Goal: Navigation & Orientation: Understand site structure

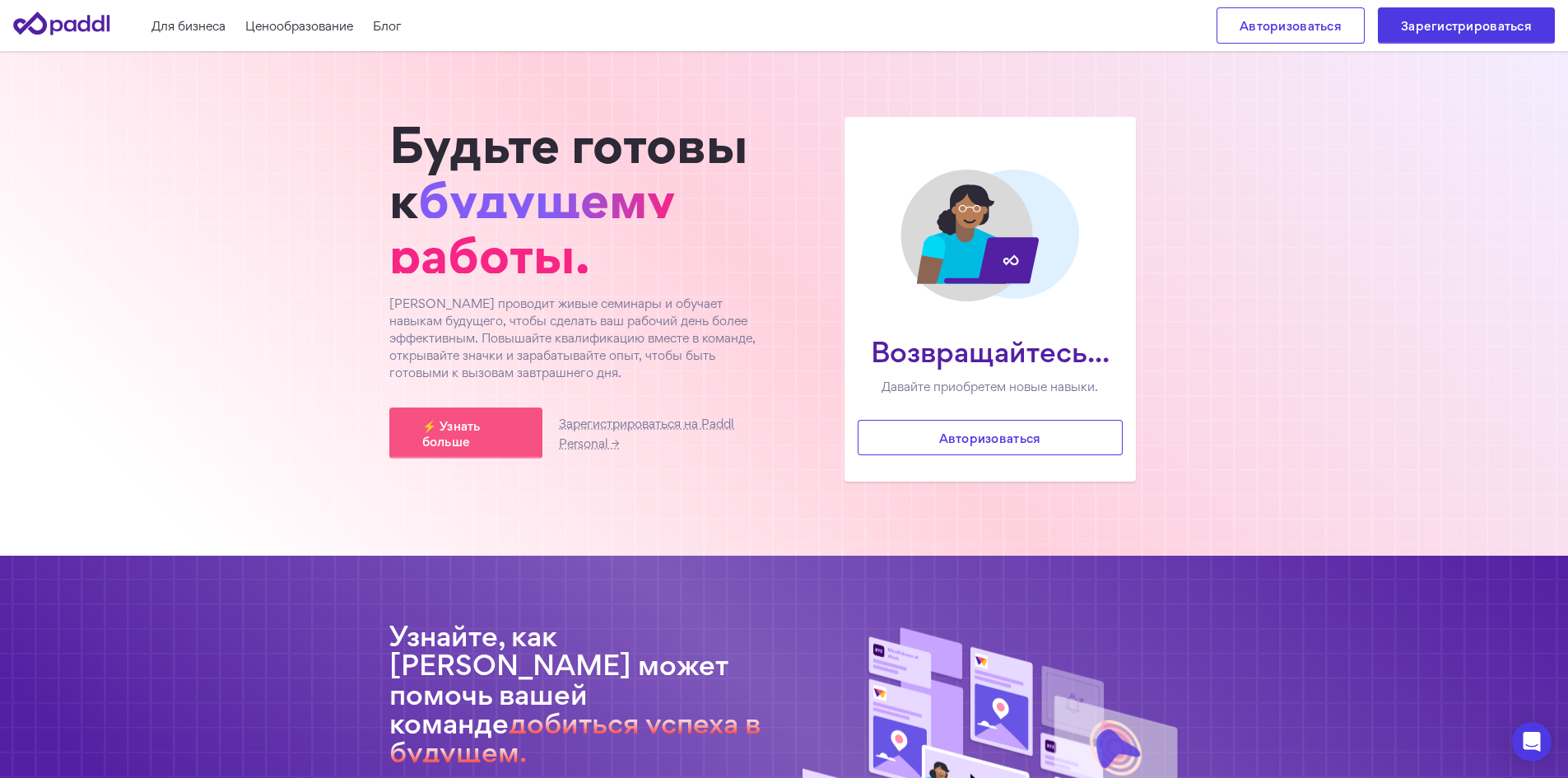
click at [599, 176] on h1 "Будьте готовы к будущему работы." at bounding box center [578, 200] width 378 height 166
click at [305, 33] on font "Ценообразование" at bounding box center [299, 25] width 108 height 17
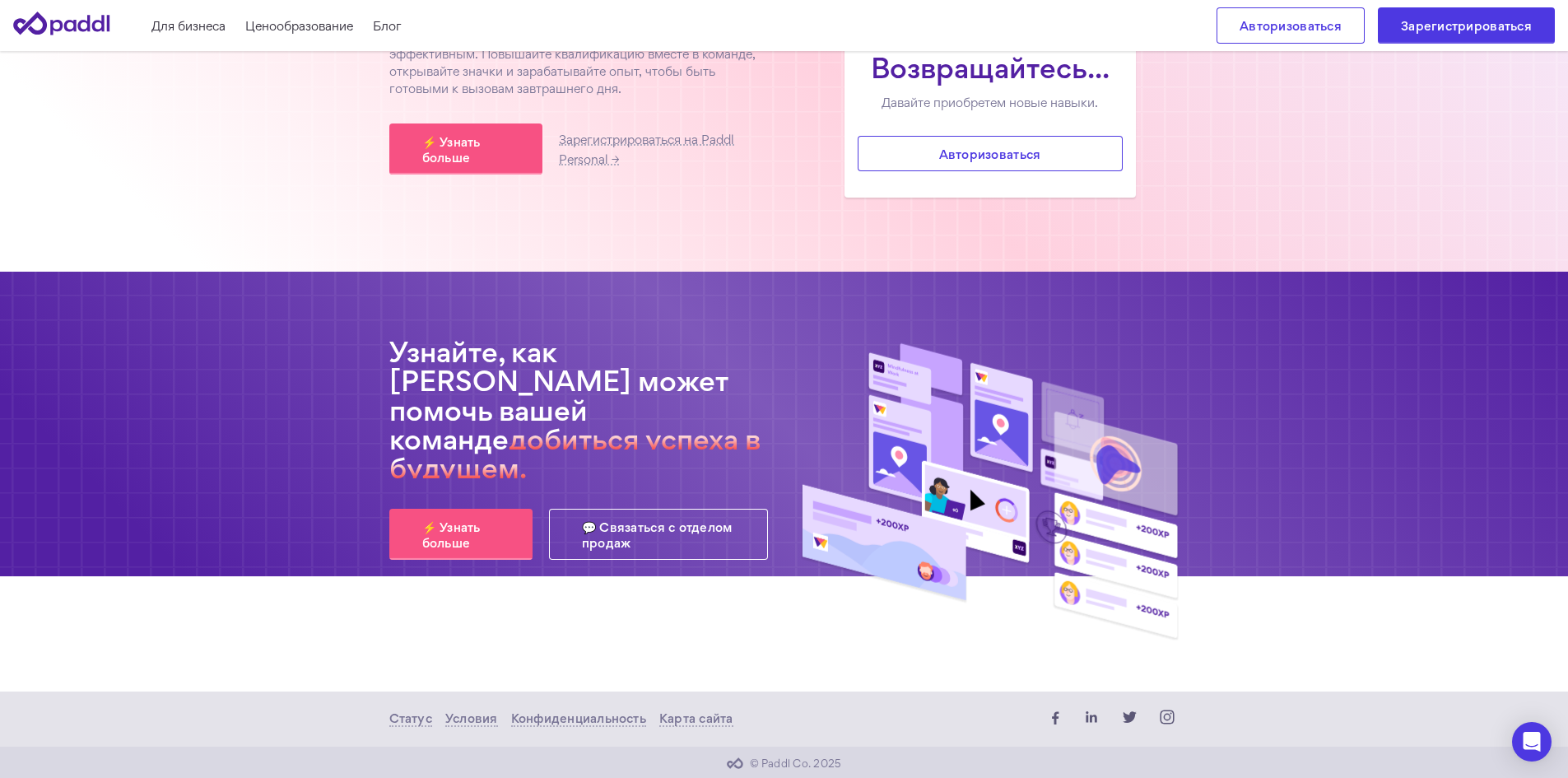
scroll to position [285, 0]
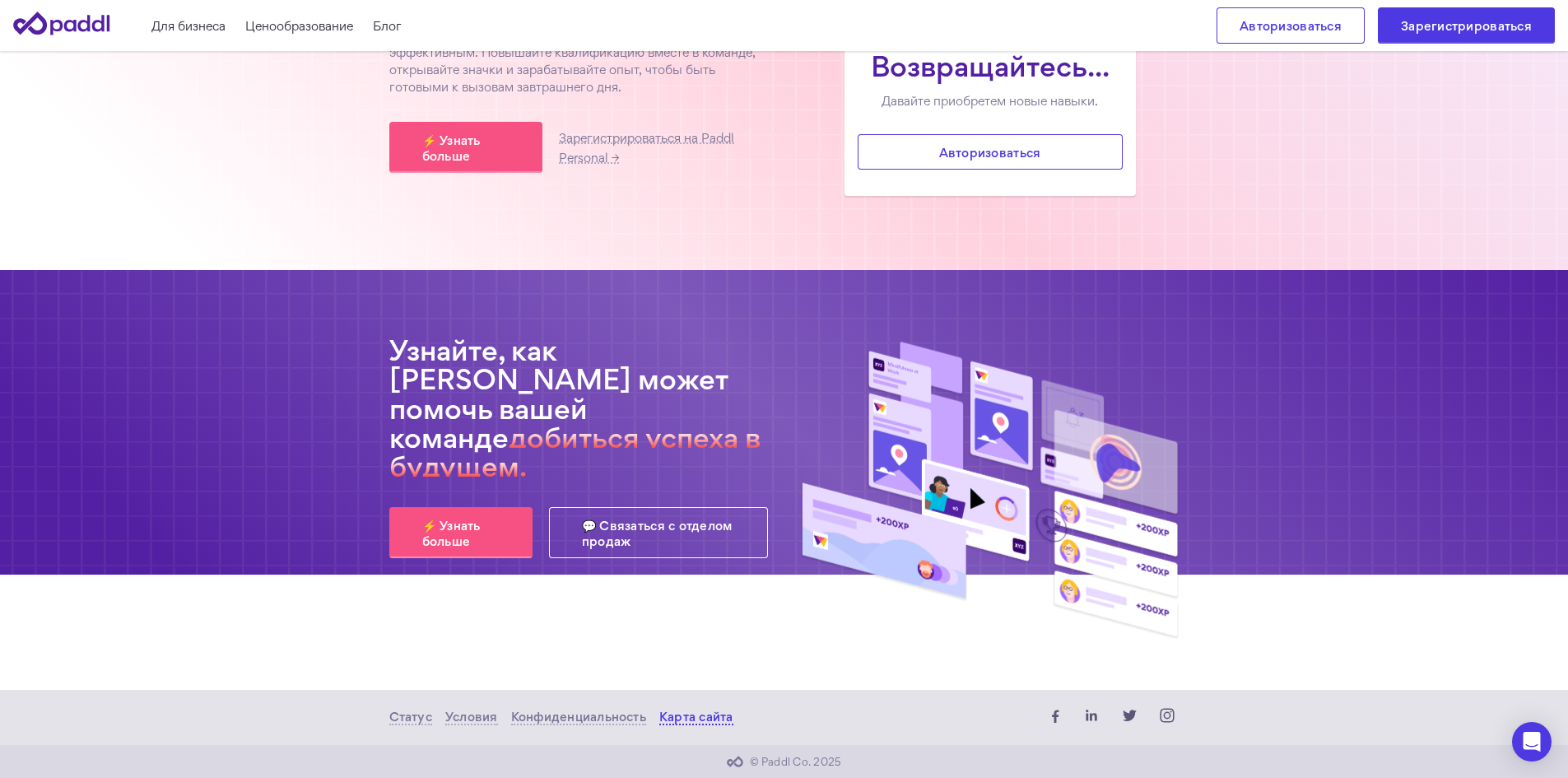
click at [686, 723] on link "Карта сайта" at bounding box center [697, 717] width 75 height 16
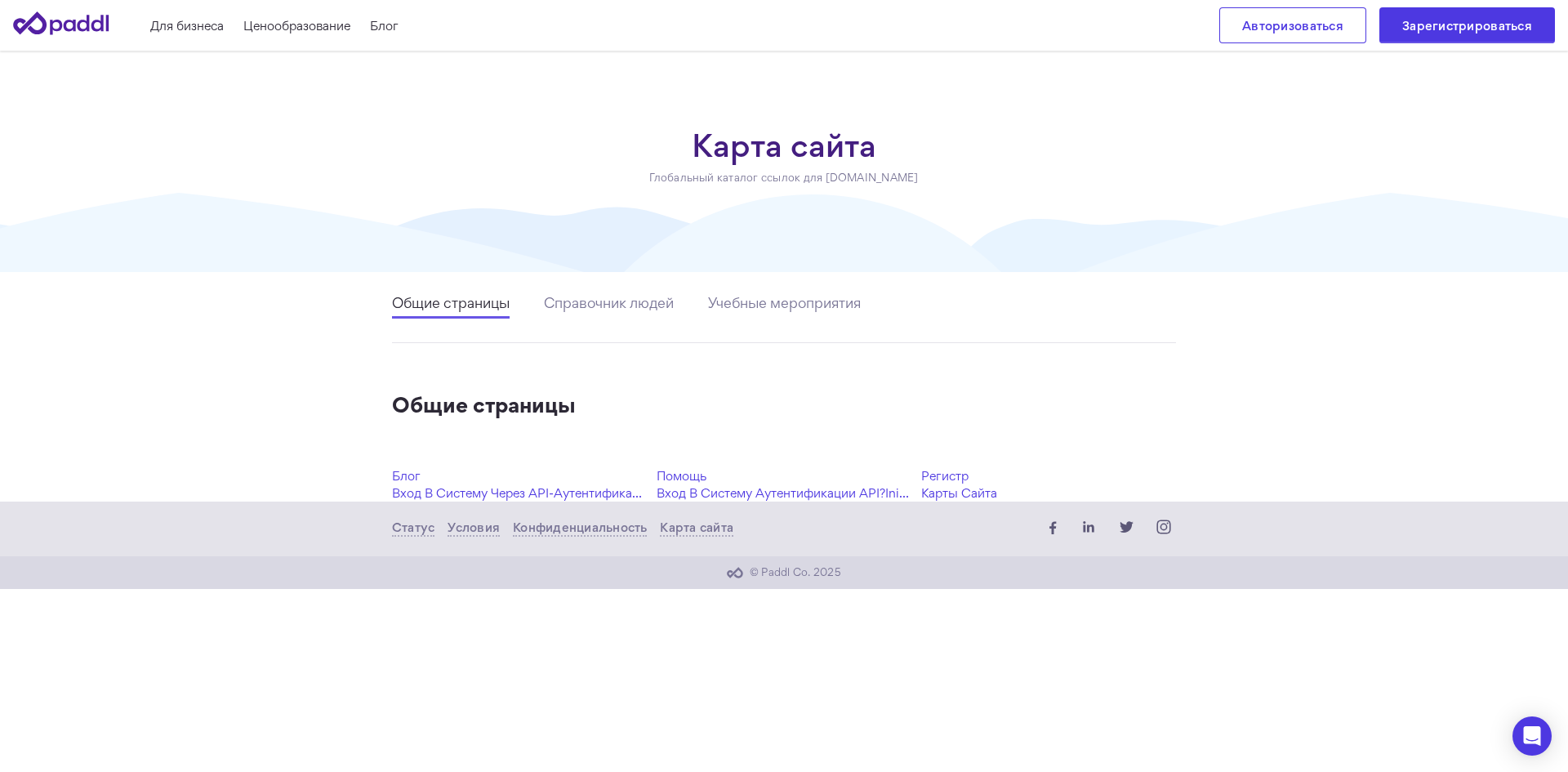
click at [282, 35] on div "Для бизнеса Ценообразование Блог" at bounding box center [206, 25] width 385 height 51
click at [392, 27] on font "Блог" at bounding box center [384, 25] width 29 height 9
